Goal: Navigation & Orientation: Find specific page/section

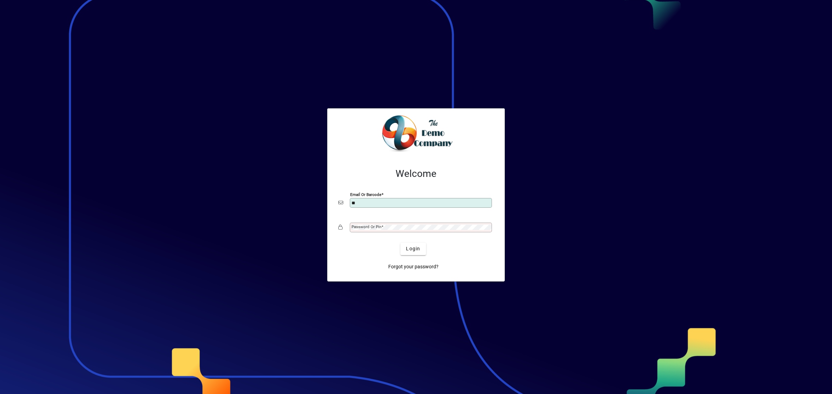
type input "**********"
click at [422, 248] on span "submit" at bounding box center [412, 249] width 25 height 17
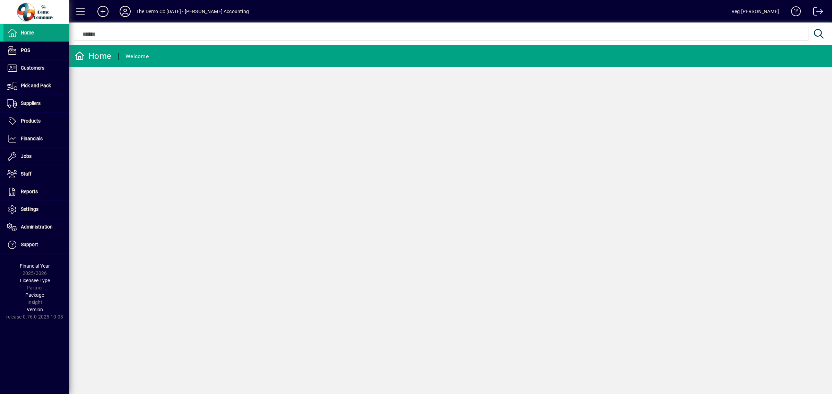
click at [123, 9] on icon at bounding box center [125, 11] width 14 height 11
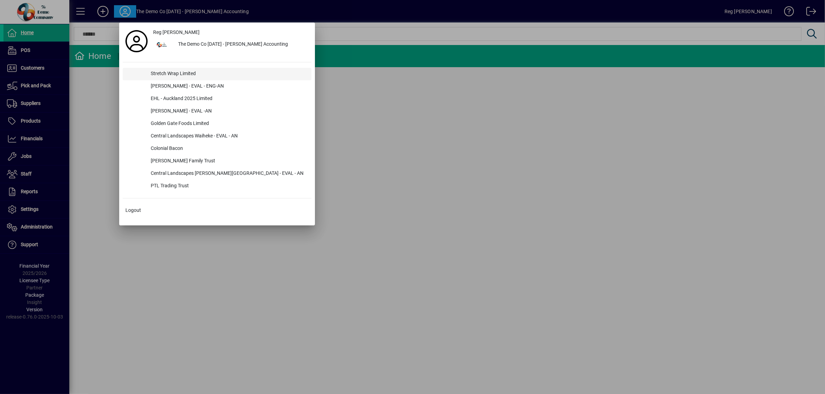
click at [176, 74] on div "Stretch Wrap Limited" at bounding box center [228, 74] width 166 height 12
